Goal: Task Accomplishment & Management: Use online tool/utility

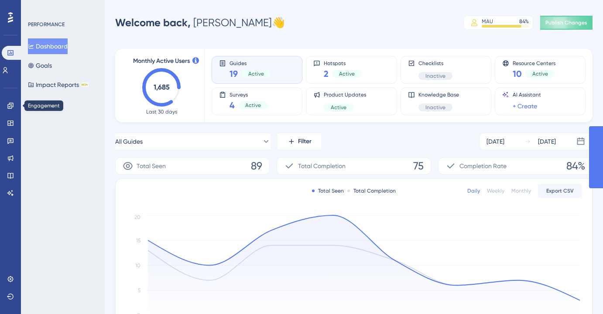
click at [10, 103] on icon at bounding box center [10, 105] width 7 height 7
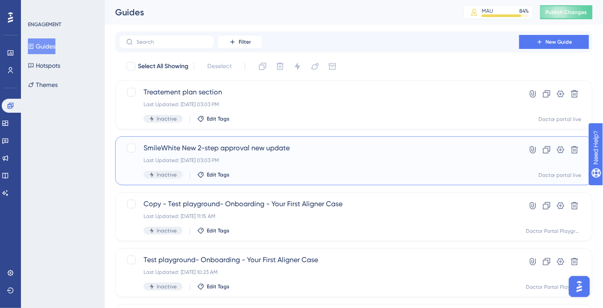
click at [193, 150] on span "SmileWhite New 2-step approval new update" at bounding box center [319, 148] width 351 height 10
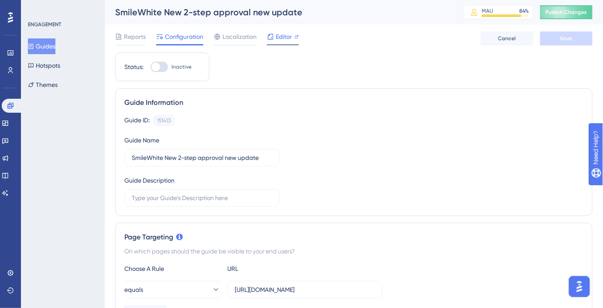
click at [277, 37] on span "Editor" at bounding box center [284, 36] width 16 height 10
